Goal: Download file/media

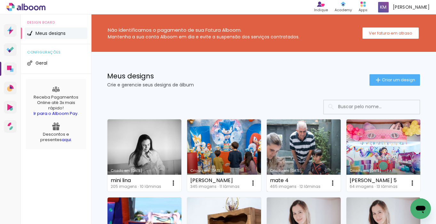
click at [298, 153] on link "Criado em [DATE]" at bounding box center [304, 155] width 74 height 72
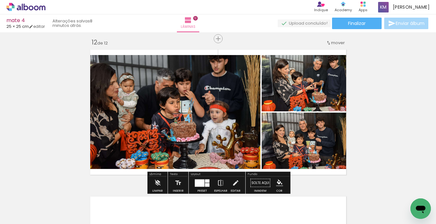
scroll to position [1616, 0]
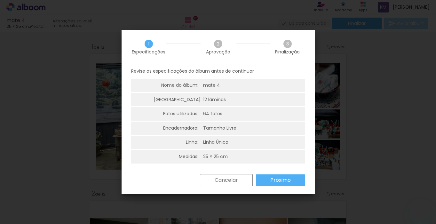
click at [0, 0] on slot "Próximo" at bounding box center [0, 0] width 0 height 0
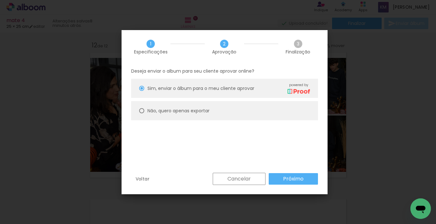
click at [143, 110] on div at bounding box center [141, 110] width 5 height 5
type paper-radio-button "on"
click at [0, 0] on slot "Próximo" at bounding box center [0, 0] width 0 height 0
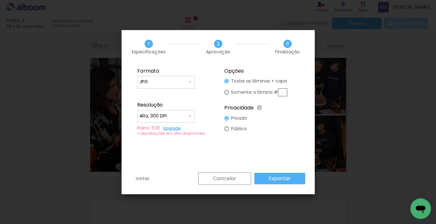
type input "Alta, 300 DPI"
click at [0, 0] on slot "Exportar" at bounding box center [0, 0] width 0 height 0
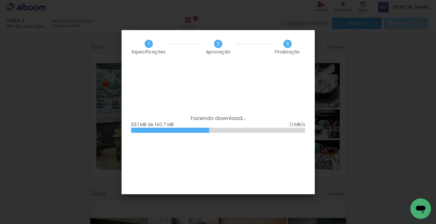
scroll to position [1616, 0]
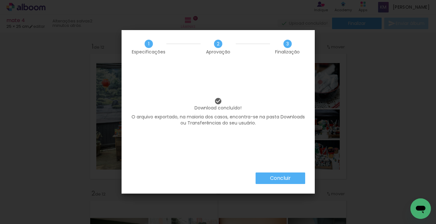
click at [0, 0] on slot "Concluir" at bounding box center [0, 0] width 0 height 0
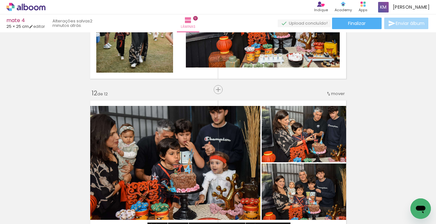
scroll to position [1567, 0]
